Goal: Information Seeking & Learning: Learn about a topic

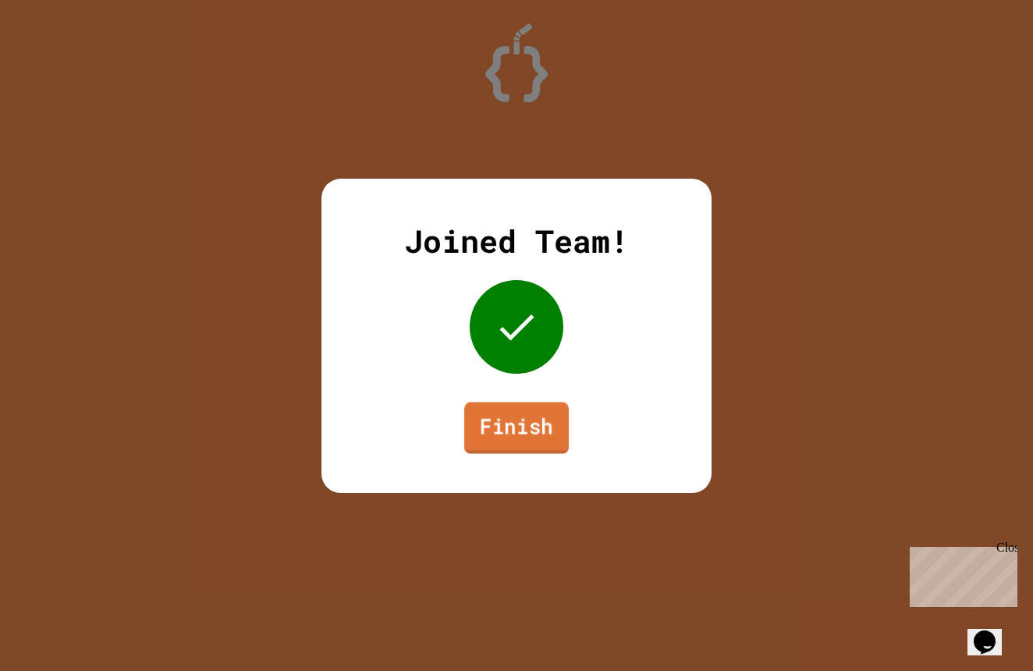
click at [499, 435] on link "Finish" at bounding box center [516, 427] width 105 height 51
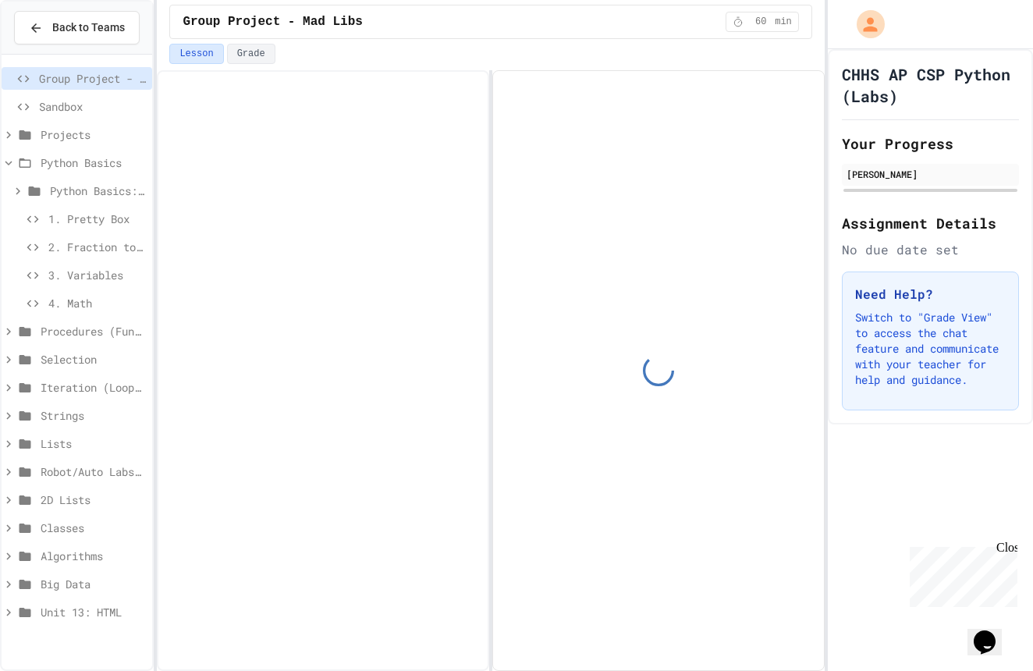
scroll to position [133, 0]
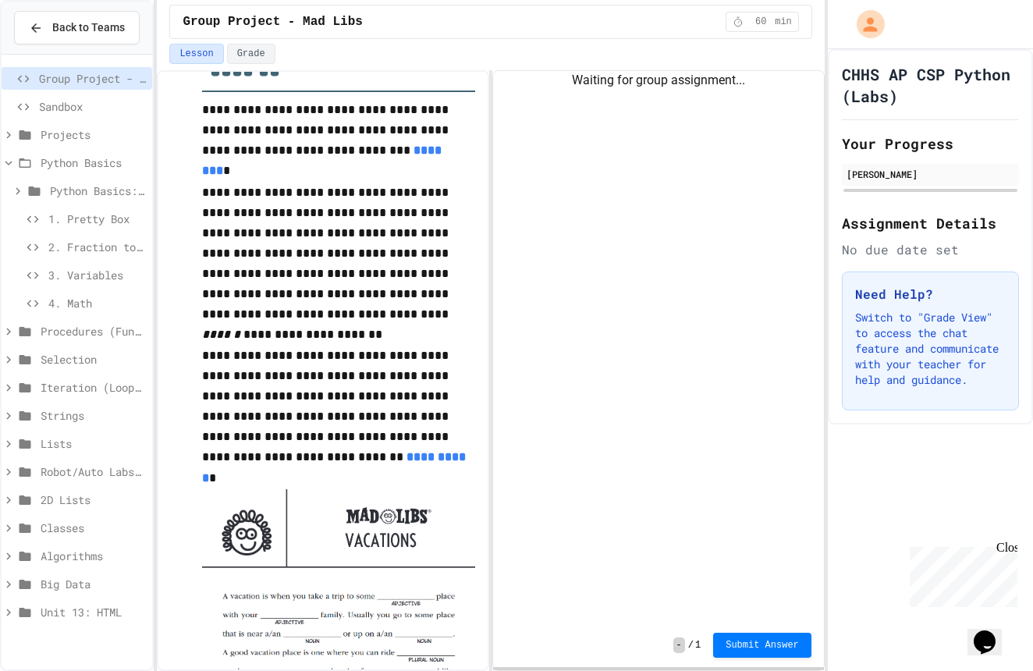
click at [89, 308] on span "4. Math" at bounding box center [96, 303] width 97 height 16
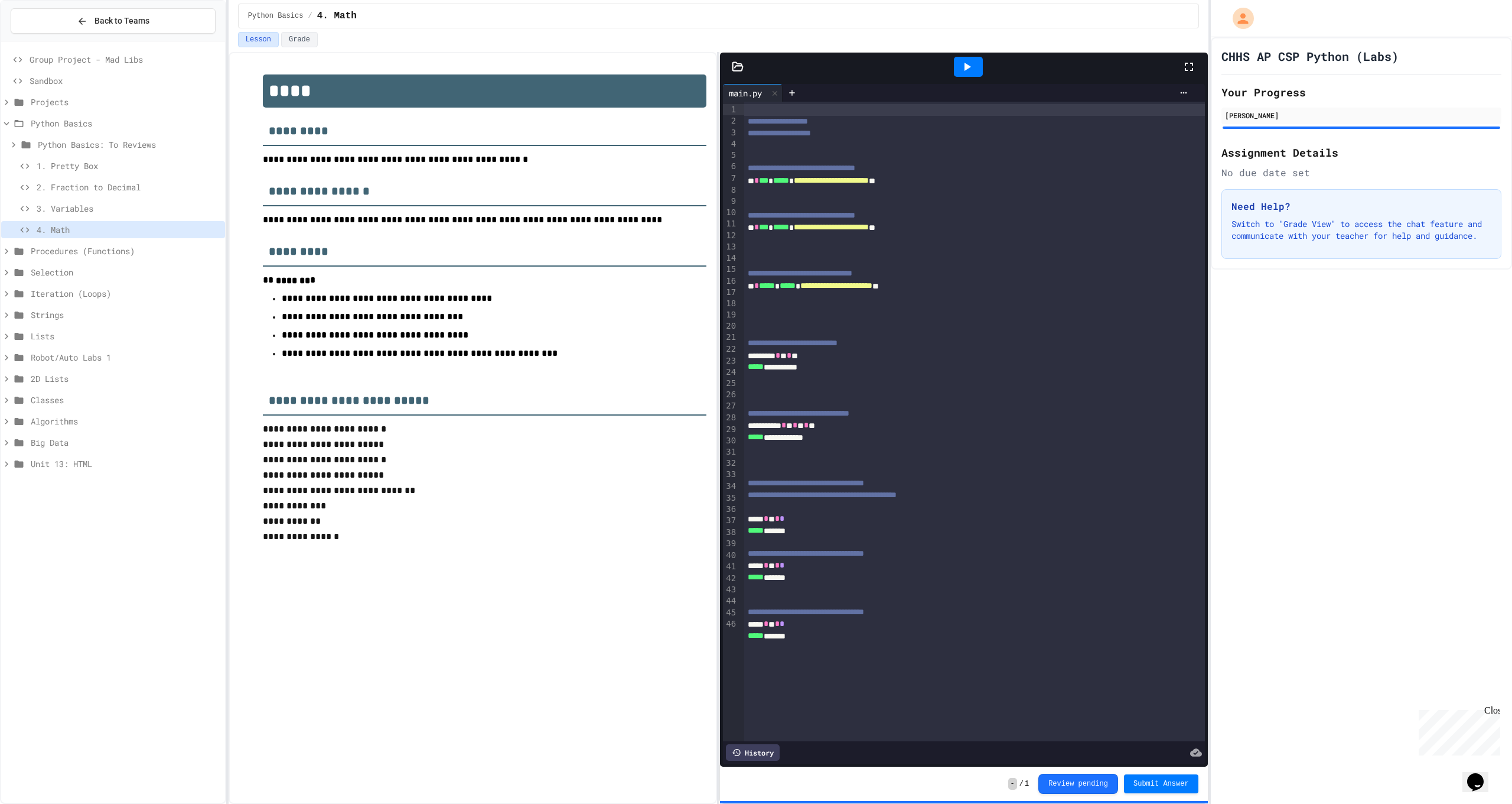
click at [782, 68] on div at bounding box center [969, 67] width 29 height 20
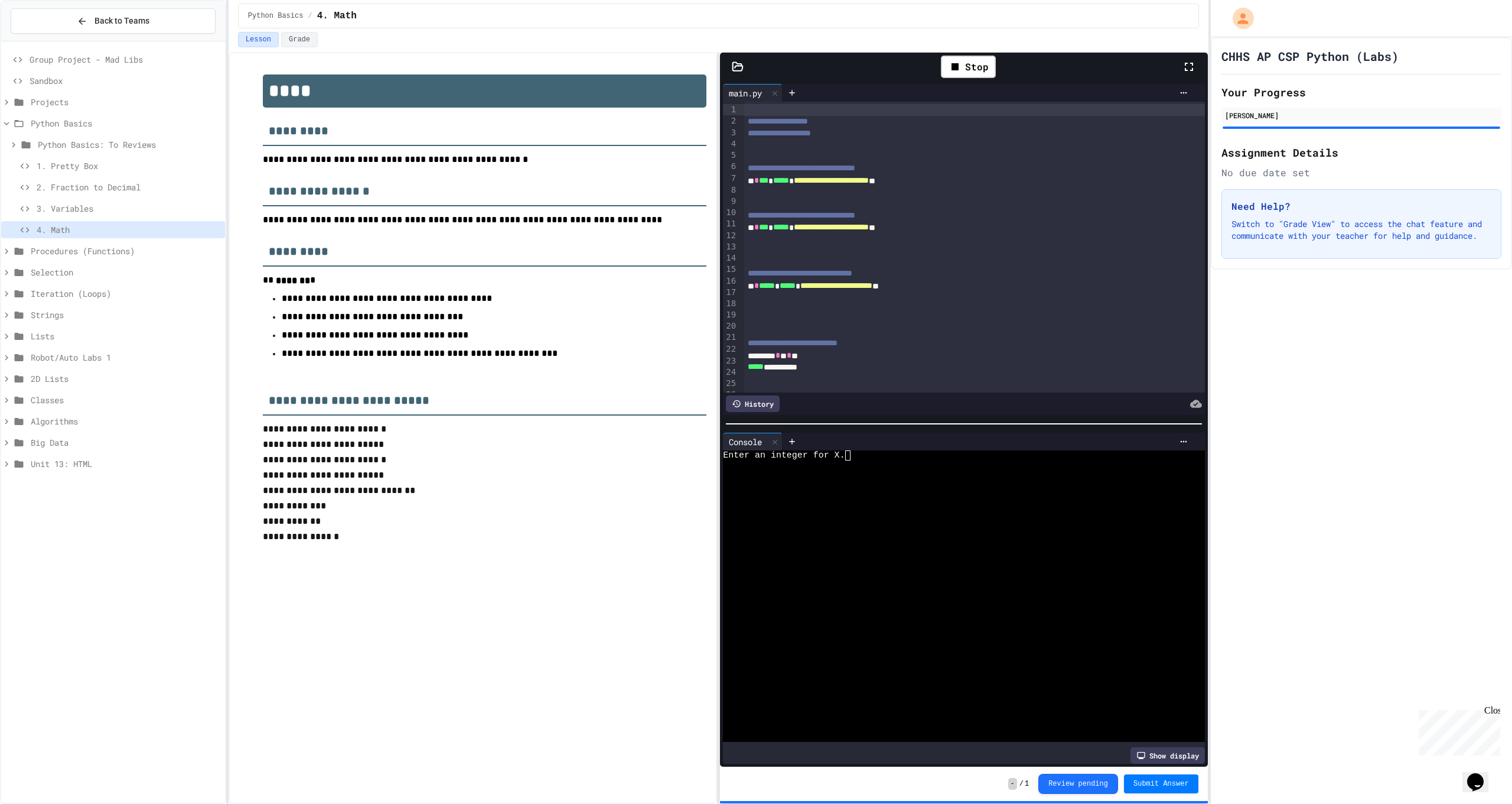
click at [782, 450] on textarea "Terminal input" at bounding box center [848, 455] width 5 height 10
click at [782, 508] on button "Review pending" at bounding box center [1078, 784] width 80 height 20
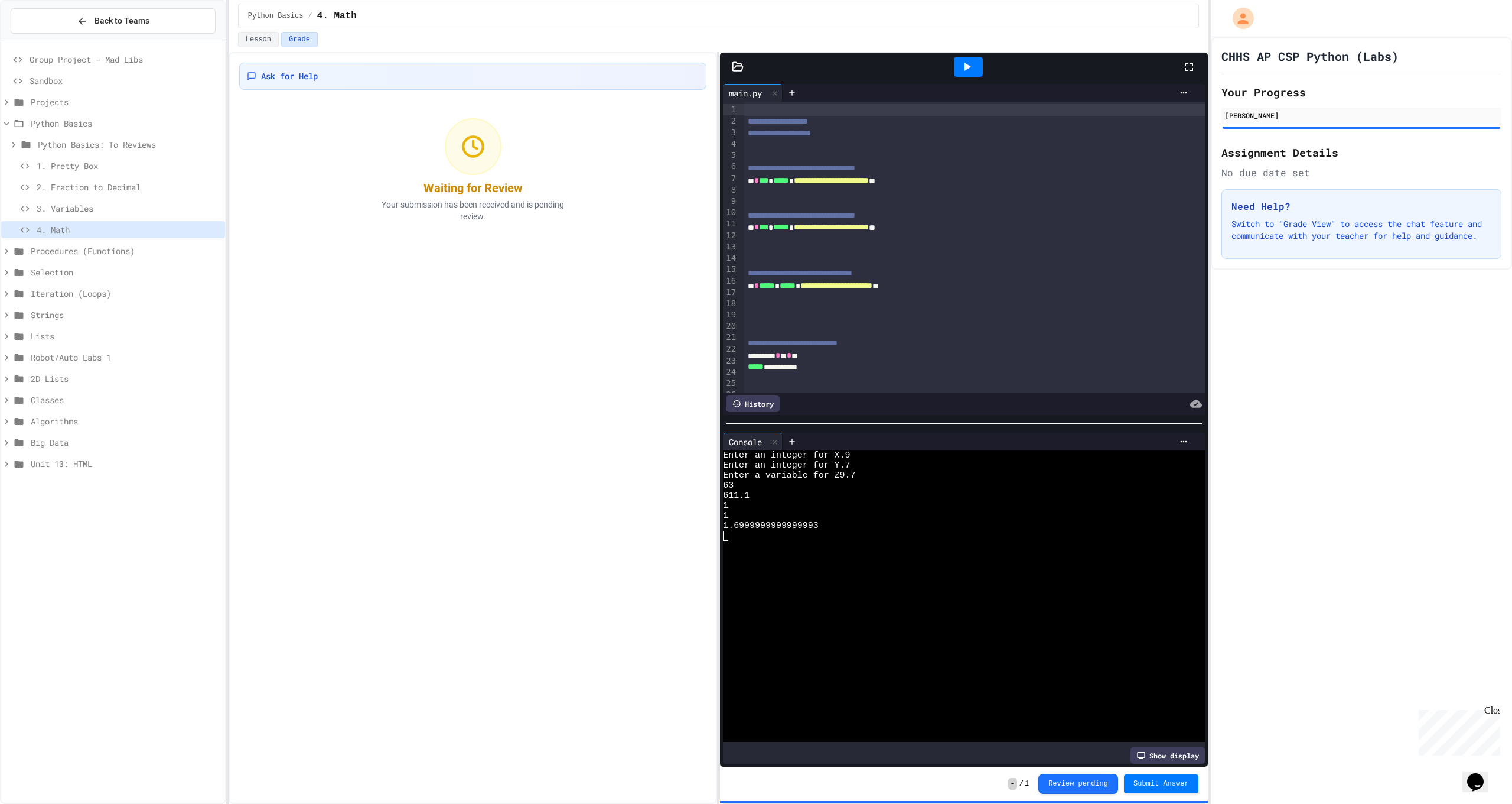
click at [91, 205] on span "3. Variables" at bounding box center [128, 208] width 184 height 12
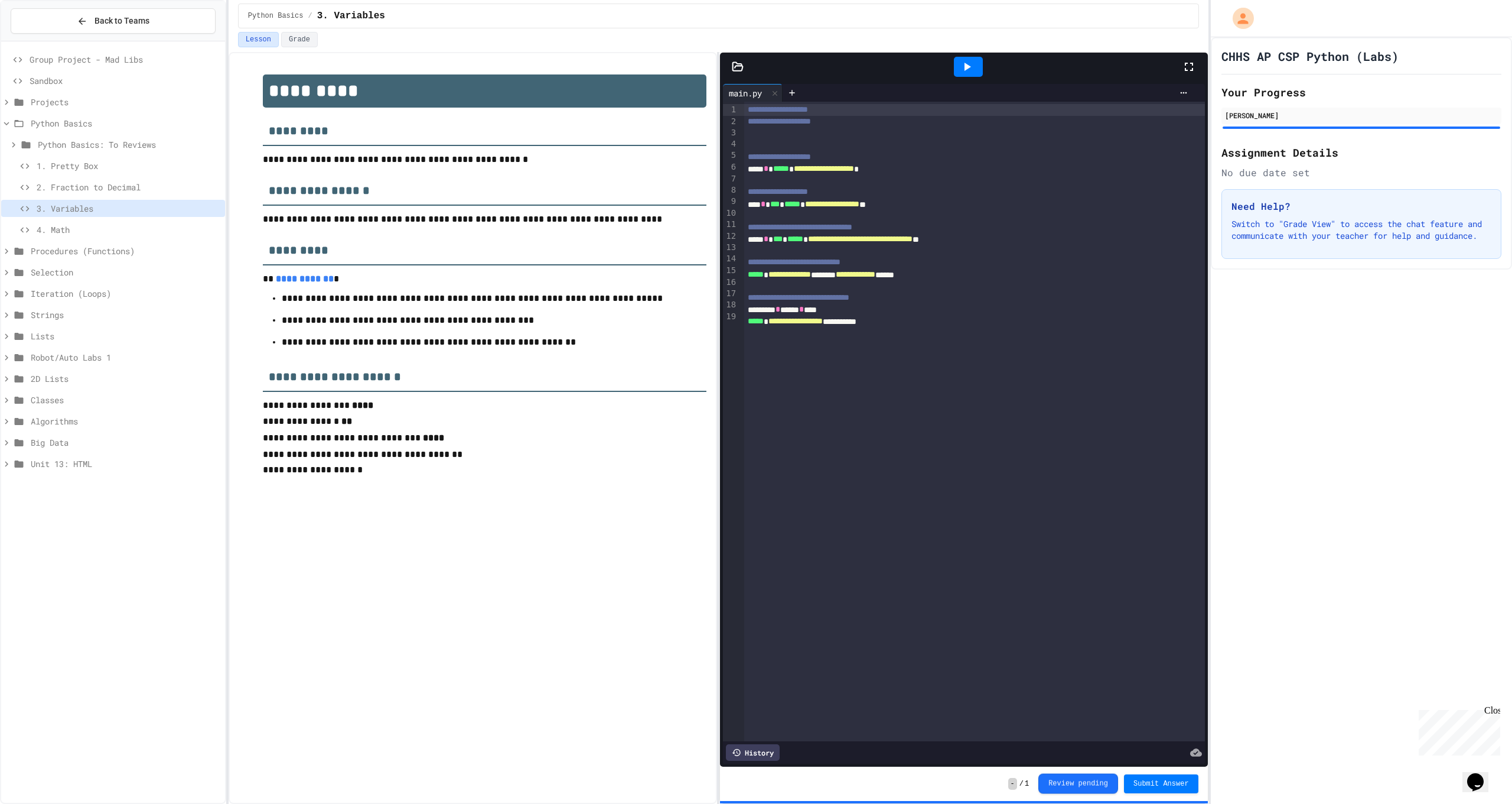
click at [782, 508] on button "Review pending" at bounding box center [1078, 784] width 80 height 20
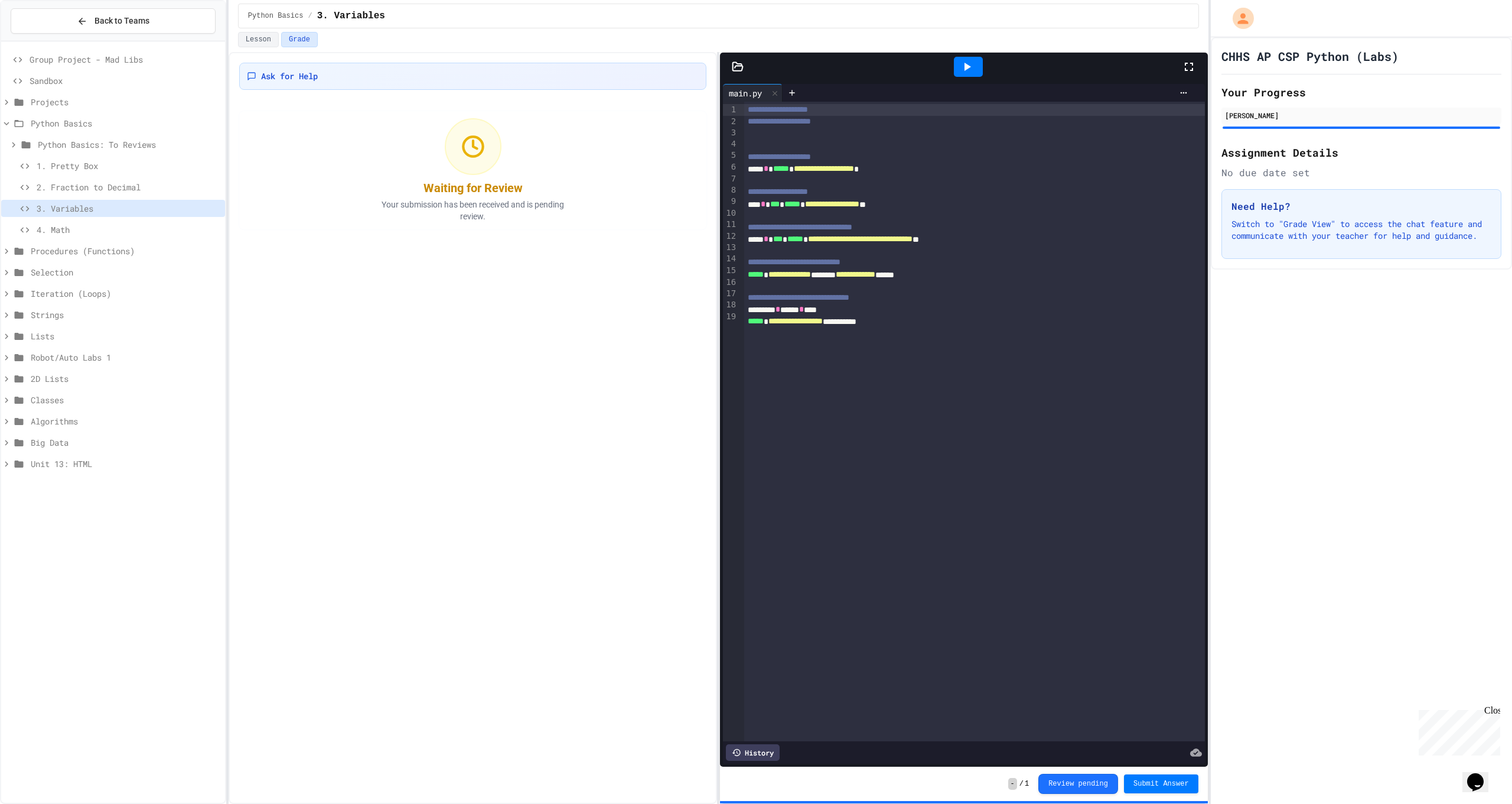
click at [50, 162] on span "1. Pretty Box" at bounding box center [128, 166] width 184 height 12
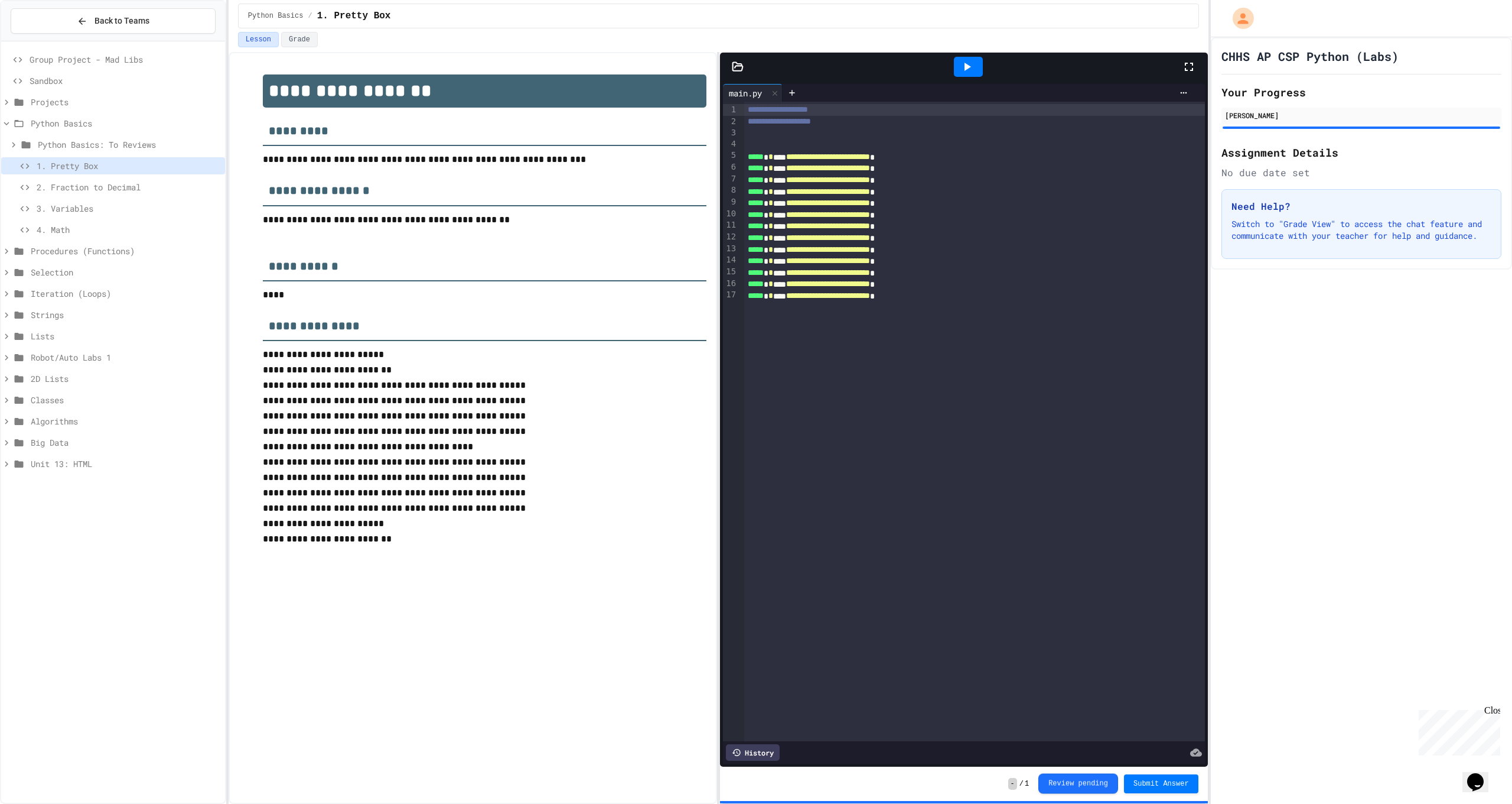
click at [782, 508] on button "Review pending" at bounding box center [1078, 783] width 80 height 20
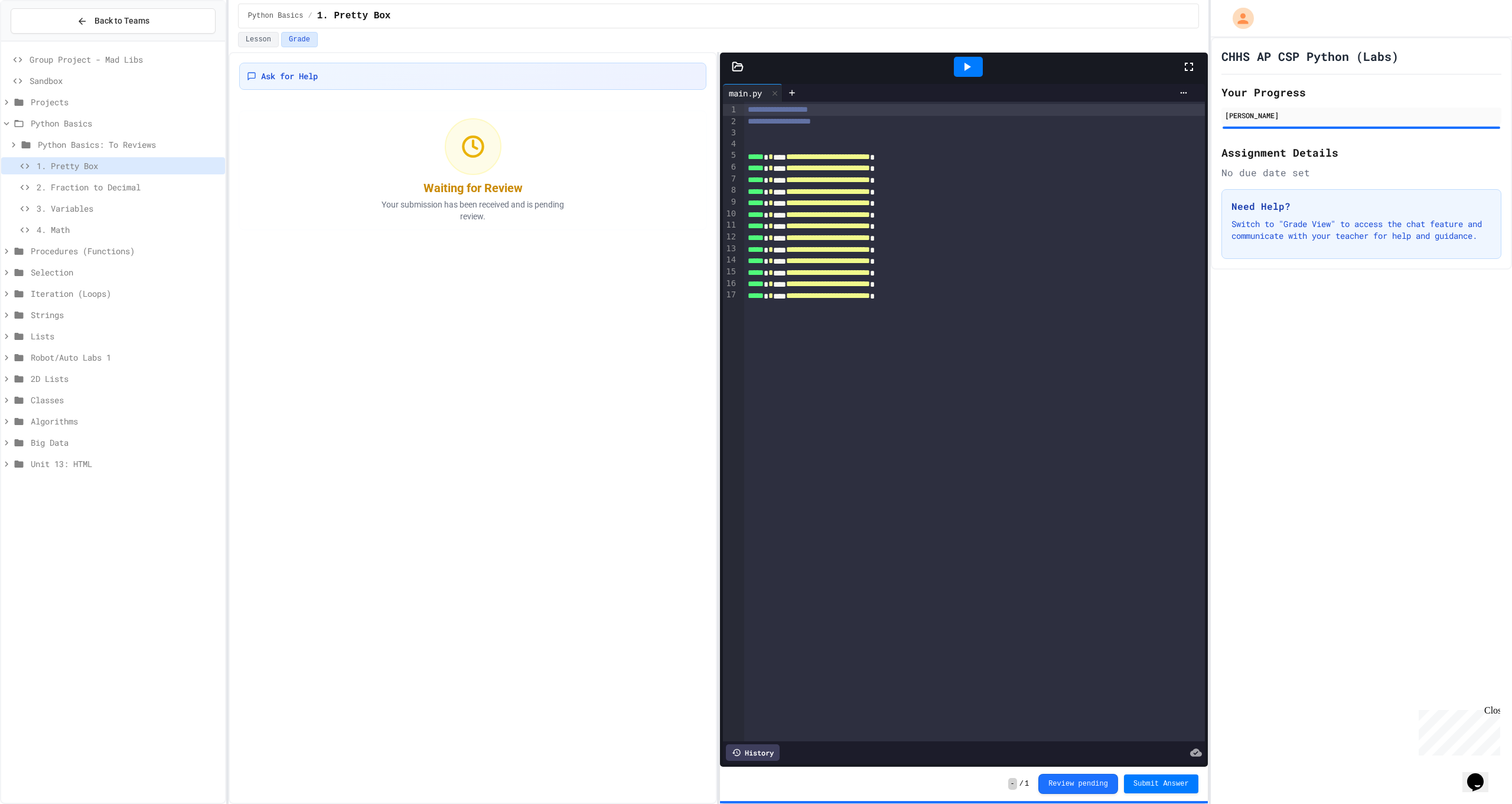
click at [56, 183] on span "2. Fraction to Decimal" at bounding box center [128, 187] width 184 height 12
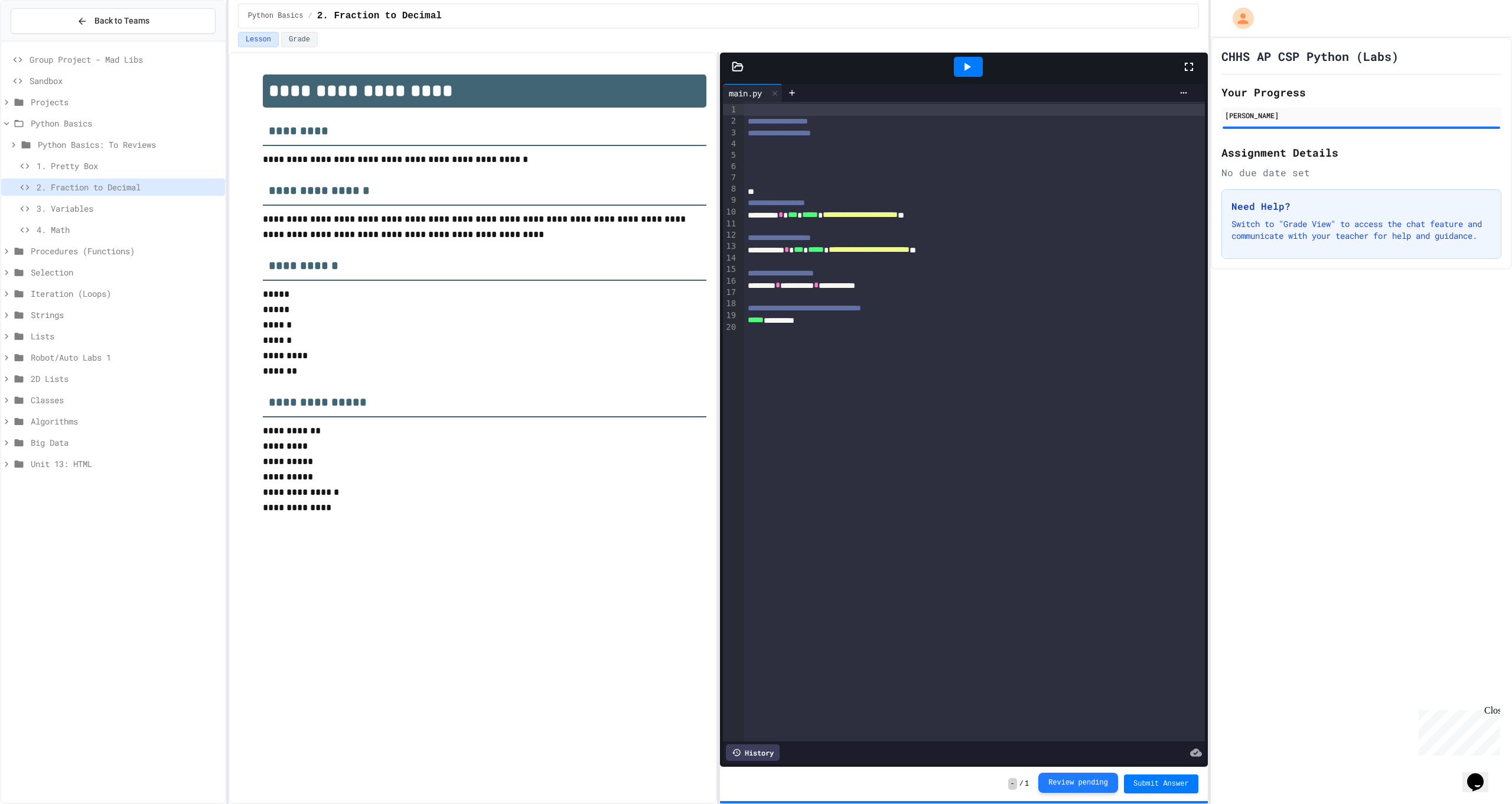
click at [782, 508] on button "Review pending" at bounding box center [1078, 782] width 80 height 20
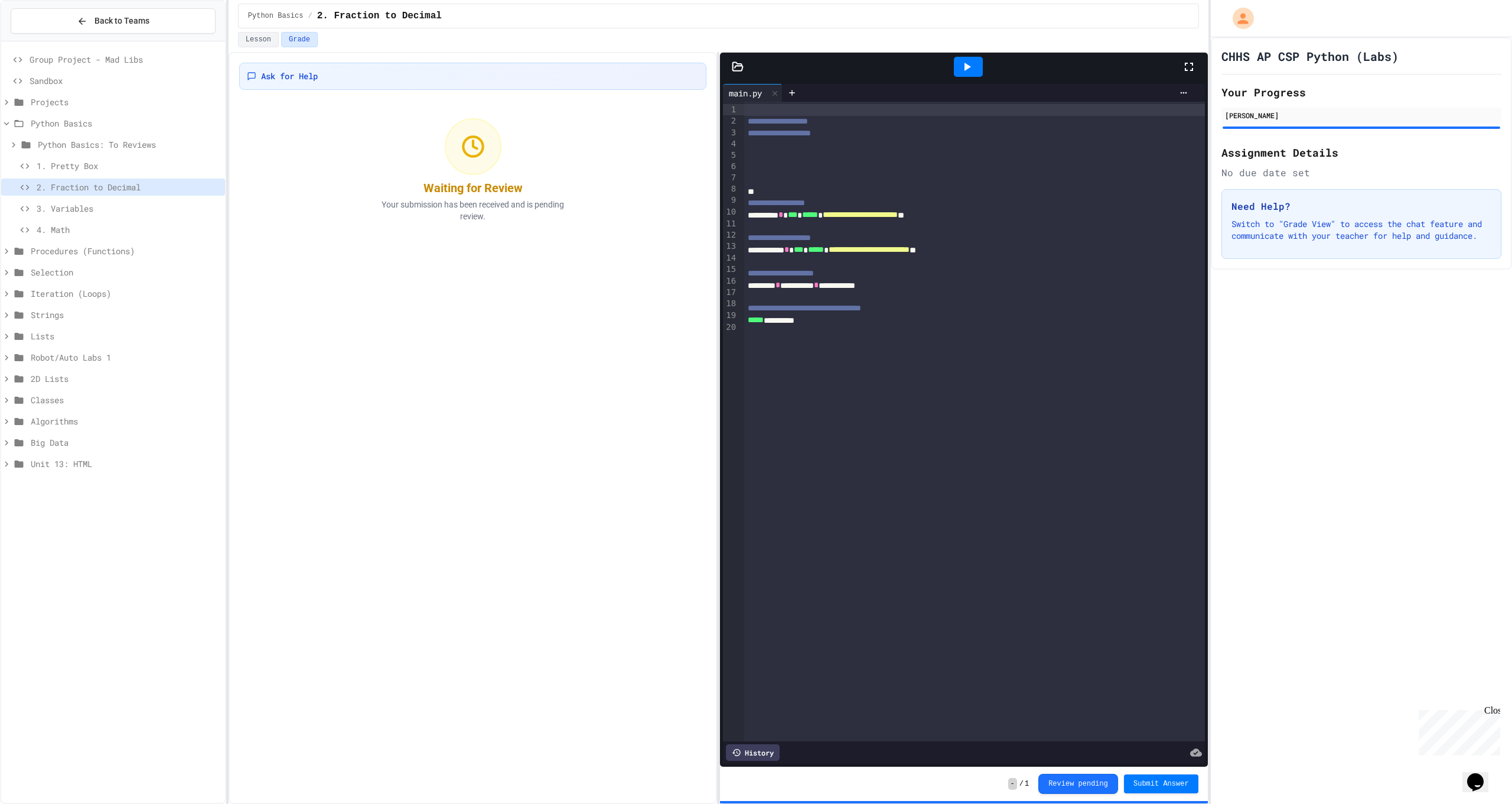
click at [16, 250] on icon at bounding box center [19, 251] width 9 height 7
click at [16, 250] on icon at bounding box center [19, 251] width 14 height 11
click at [28, 230] on icon at bounding box center [25, 229] width 9 height 5
